Goal: Task Accomplishment & Management: Use online tool/utility

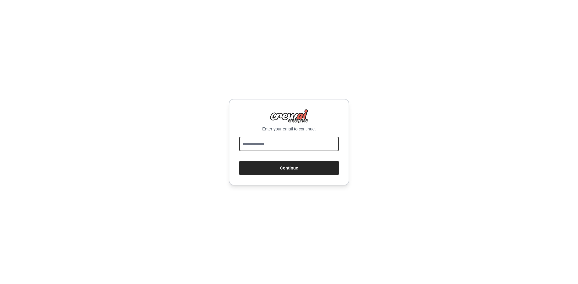
drag, startPoint x: 0, startPoint y: 0, endPoint x: 298, endPoint y: 140, distance: 329.2
click at [298, 140] on input "email" at bounding box center [289, 144] width 100 height 14
type input "**********"
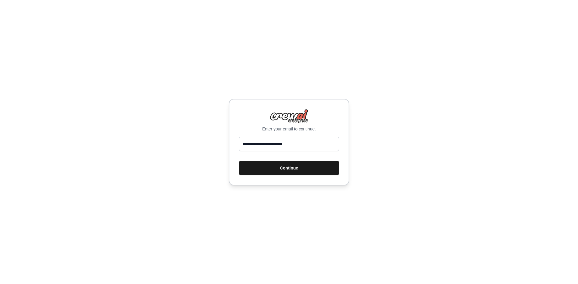
click at [299, 164] on button "Continue" at bounding box center [289, 168] width 100 height 14
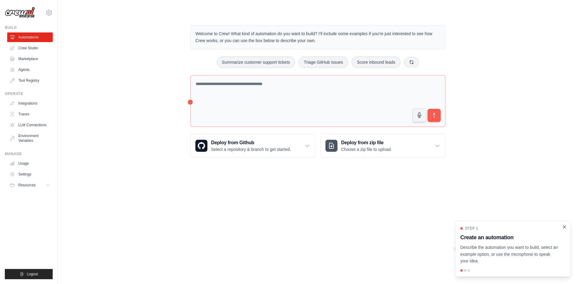
click at [563, 227] on icon "Close walkthrough" at bounding box center [564, 227] width 5 height 5
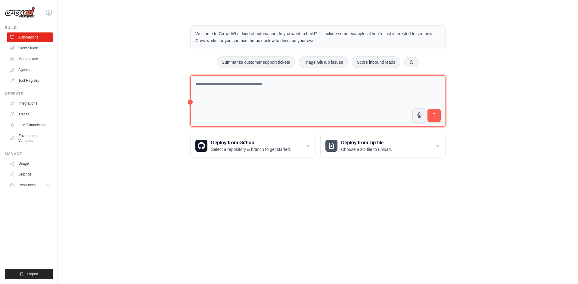
click at [250, 90] on textarea at bounding box center [317, 101] width 255 height 52
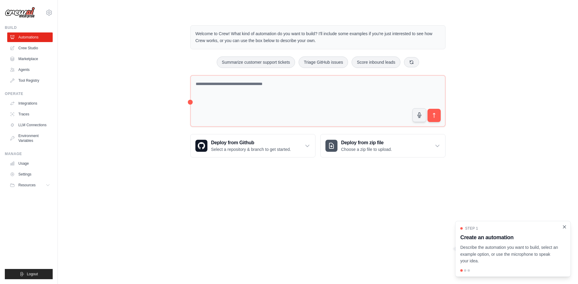
click at [563, 228] on icon "Close walkthrough" at bounding box center [564, 227] width 3 height 3
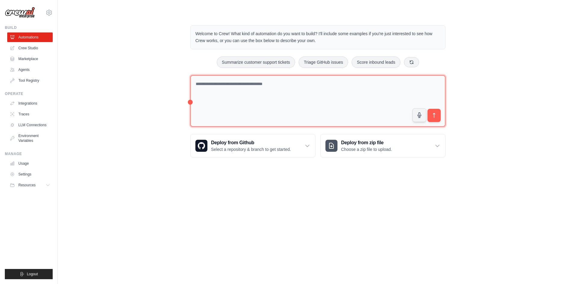
click at [222, 77] on textarea at bounding box center [317, 101] width 255 height 52
